Goal: Task Accomplishment & Management: Complete application form

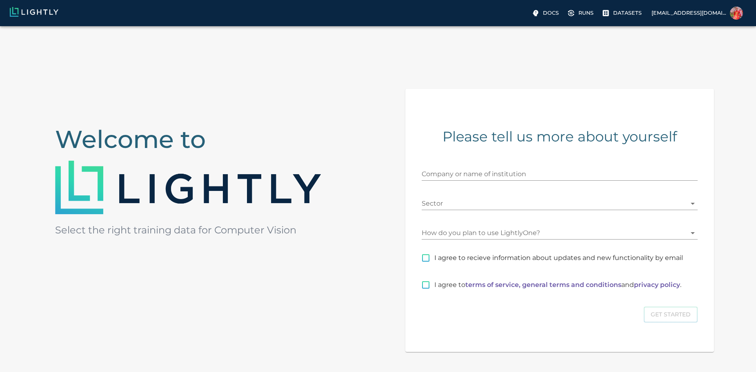
click at [472, 172] on input "Company or name of institution" at bounding box center [560, 173] width 276 height 13
type input "VFS"
click at [471, 200] on body "Docs Runs Datasets [EMAIL_ADDRESS][DOMAIN_NAME] Welcome to Select the right tra…" at bounding box center [378, 226] width 756 height 401
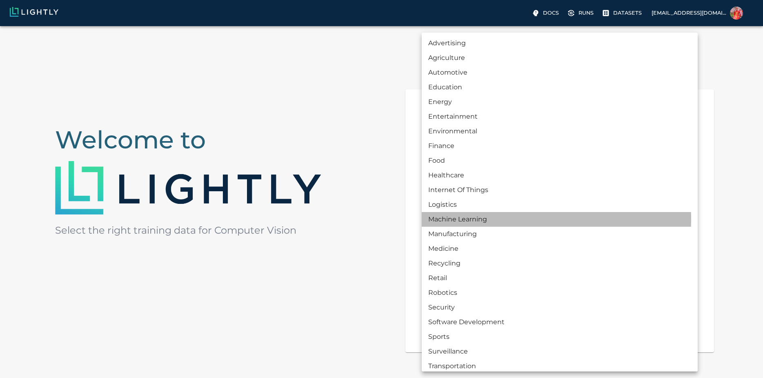
click at [469, 219] on li "Machine Learning" at bounding box center [560, 219] width 276 height 15
type input "MACHINE_LEARNING"
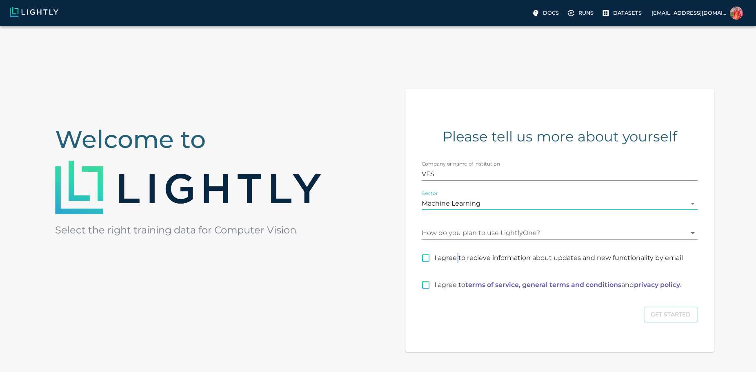
drag, startPoint x: 458, startPoint y: 256, endPoint x: 463, endPoint y: 274, distance: 18.5
click at [458, 256] on span "I agree to recieve information about updates and new functionality by email" at bounding box center [558, 258] width 249 height 10
click at [434, 256] on input "I agree to recieve information about updates and new functionality by email" at bounding box center [425, 257] width 17 height 17
checkbox input "true"
click at [462, 287] on p "I agree to terms of service, general terms and conditions and privacy policy ." at bounding box center [557, 285] width 247 height 10
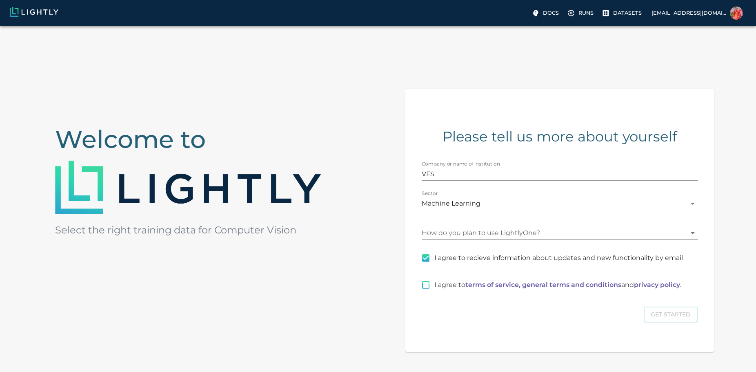
click at [434, 287] on input "I agree to terms of service, general terms and conditions and privacy policy ." at bounding box center [425, 284] width 17 height 17
checkbox input "true"
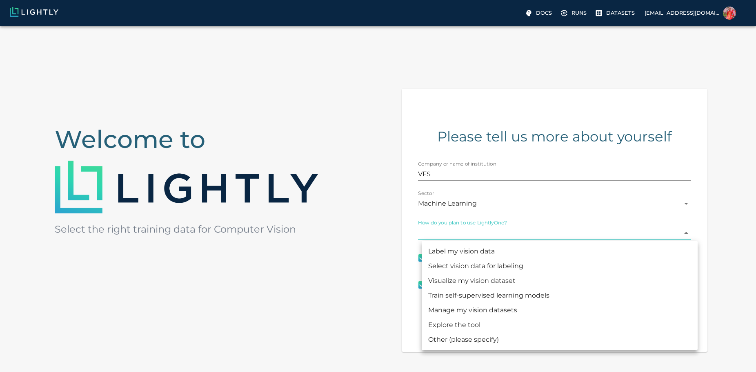
click at [478, 236] on body "Docs Runs Datasets emcc92@gmail.com Welcome to Select the right training data f…" at bounding box center [378, 226] width 756 height 401
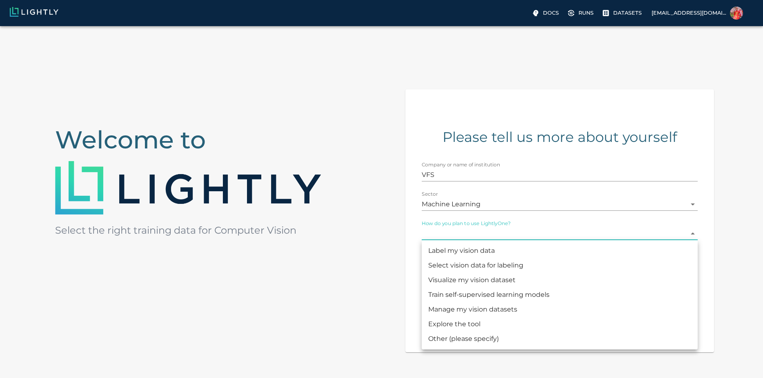
click at [469, 254] on li "Label my vision data" at bounding box center [560, 251] width 276 height 15
type input "LABELING"
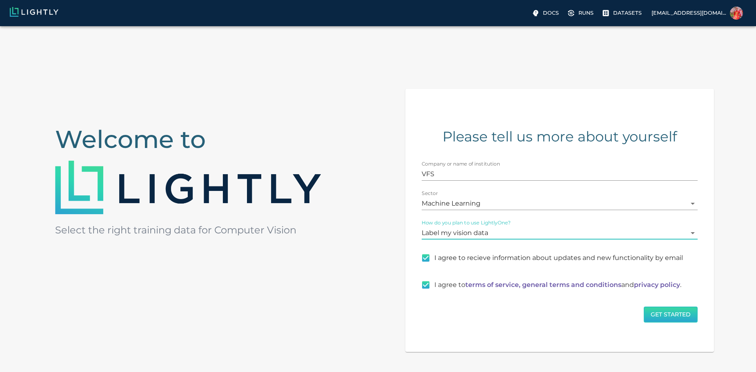
click at [683, 318] on button "Get Started" at bounding box center [671, 314] width 54 height 16
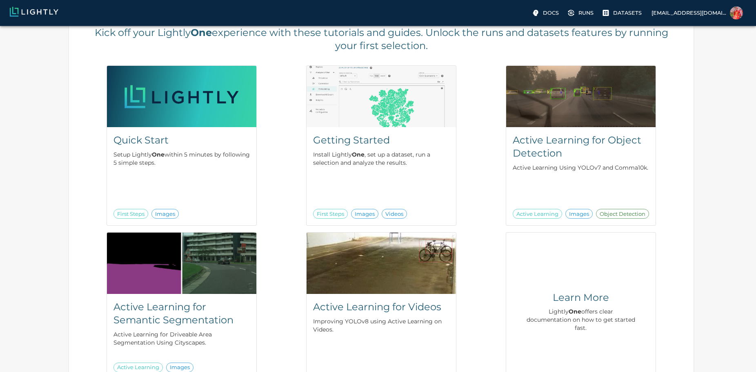
scroll to position [36, 0]
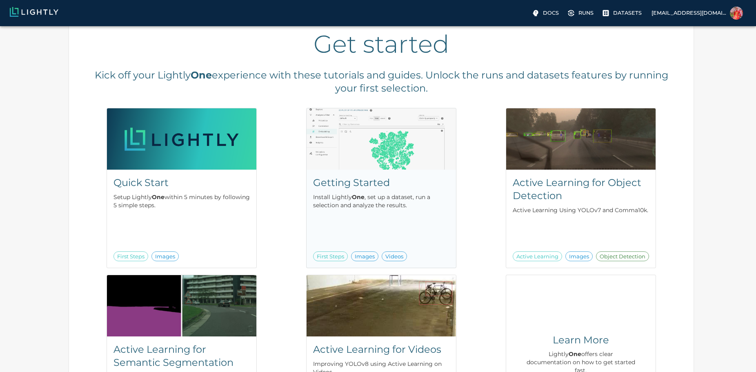
click at [380, 156] on img at bounding box center [381, 138] width 149 height 61
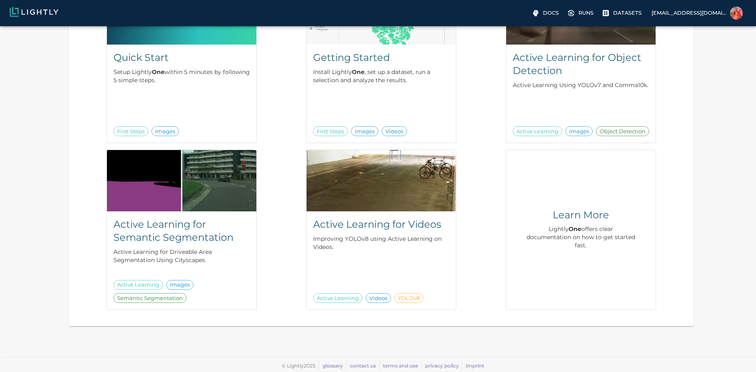
scroll to position [0, 0]
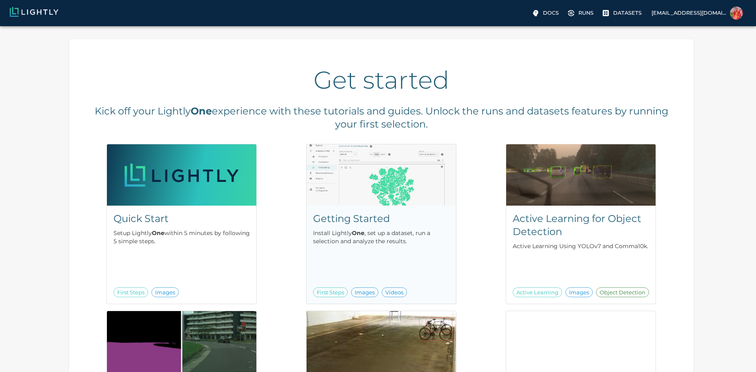
click at [342, 173] on img at bounding box center [381, 174] width 149 height 61
click at [642, 19] on label "Datasets" at bounding box center [622, 13] width 45 height 13
click at [180, 261] on div "Quick Start Setup Lightly One within 5 minutes by following 5 simple steps. Fir…" at bounding box center [181, 254] width 149 height 98
click at [162, 194] on img at bounding box center [181, 174] width 149 height 61
click at [407, 173] on img at bounding box center [381, 174] width 149 height 61
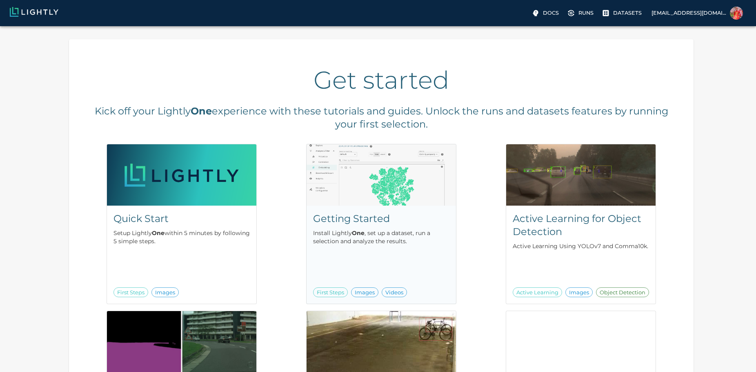
click at [377, 194] on img at bounding box center [381, 174] width 149 height 61
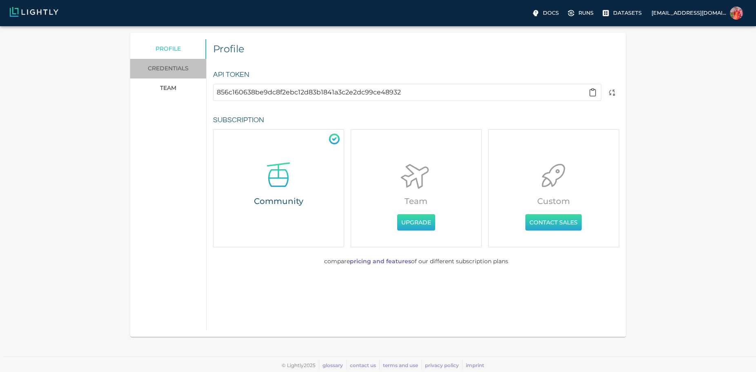
click at [173, 64] on link "credentials" at bounding box center [168, 69] width 76 height 20
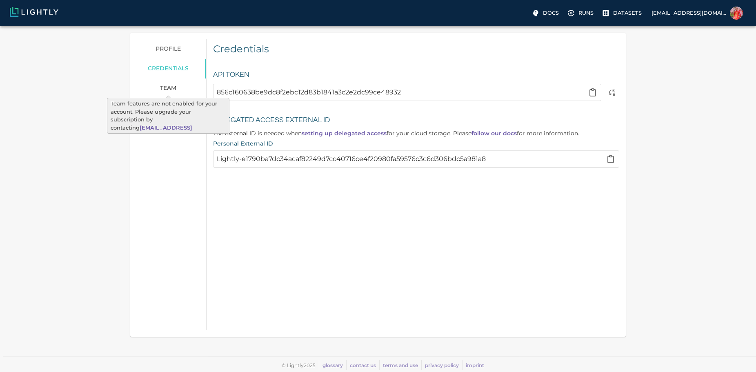
click at [167, 88] on span "team" at bounding box center [168, 88] width 16 height 7
click at [166, 90] on span "team" at bounding box center [168, 88] width 16 height 7
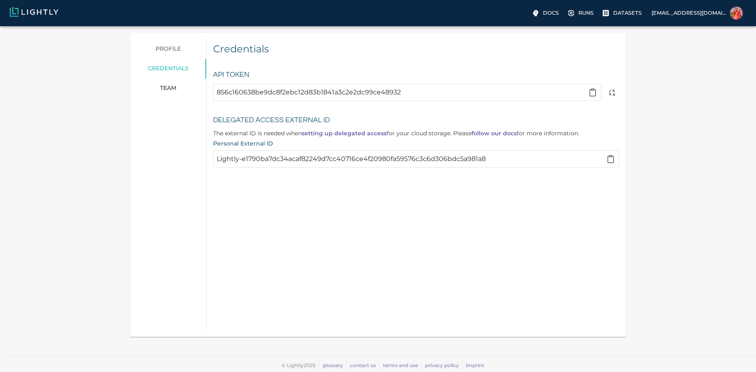
click at [168, 84] on link "team" at bounding box center [168, 88] width 76 height 20
click at [169, 51] on link "profile" at bounding box center [168, 49] width 76 height 20
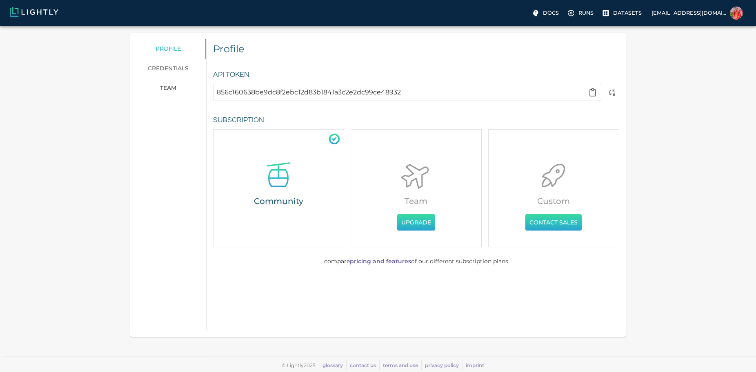
click at [167, 71] on link "credentials" at bounding box center [168, 69] width 76 height 20
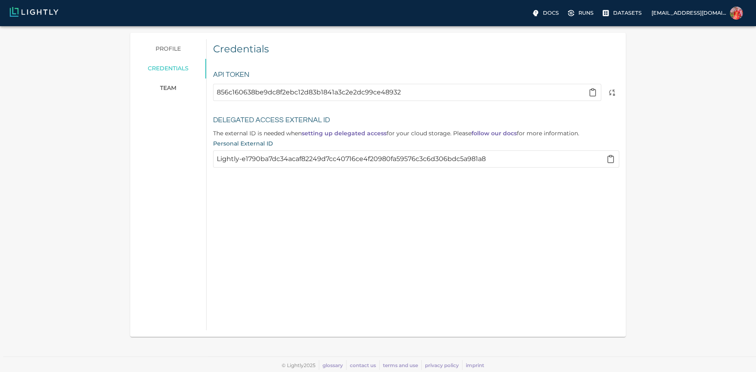
click at [165, 42] on link "profile" at bounding box center [168, 49] width 76 height 20
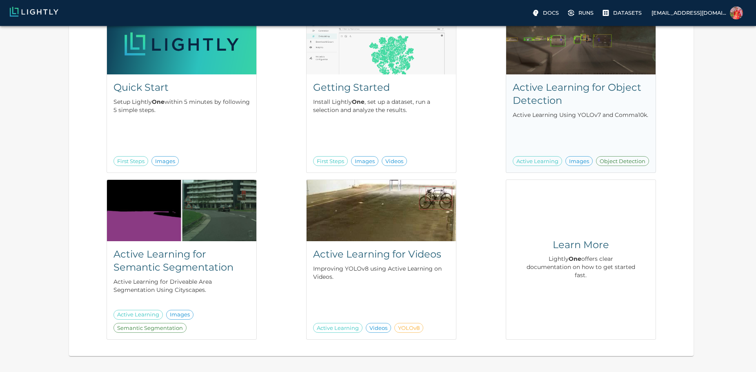
scroll to position [161, 0]
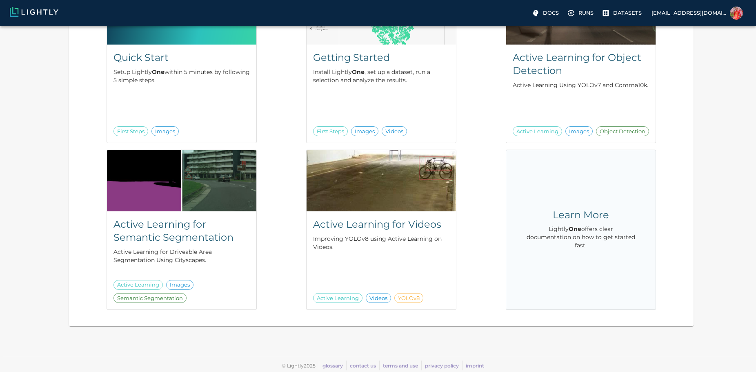
click at [580, 202] on div "Learn More Lightly One offers clear documentation on how to get started fast." at bounding box center [580, 229] width 123 height 133
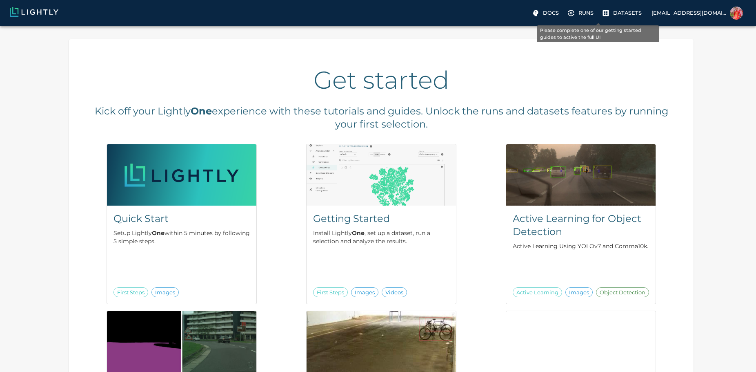
click at [594, 13] on p "Runs" at bounding box center [586, 13] width 15 height 8
click at [573, 200] on img at bounding box center [580, 174] width 149 height 61
